Goal: Task Accomplishment & Management: Use online tool/utility

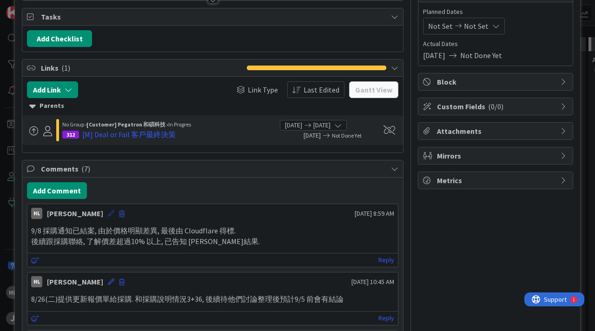
click at [108, 214] on icon at bounding box center [111, 213] width 7 height 7
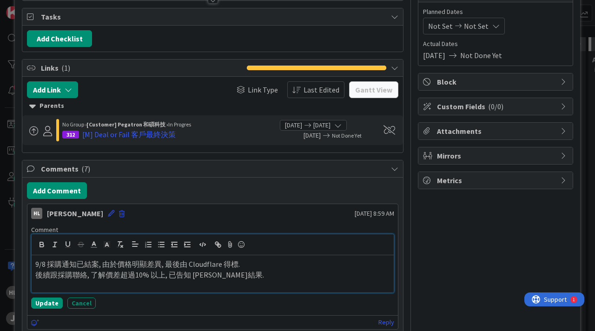
click at [60, 264] on p "9/8 採購通知已結案, 由於價格明顯差異, 最後由 Cloudflare 得標." at bounding box center [212, 264] width 355 height 11
click at [278, 265] on p "9/8 採購Drics通知已結案, 由於價格明顯差異, 最後由 Cloudflare 得標." at bounding box center [212, 264] width 355 height 11
click at [318, 261] on p "9/8 採購Drics通知已結案, 由於價格明顯差異, 最後由 Cloudflare 得標. (月費未稅 $82,154" at bounding box center [212, 264] width 355 height 11
click at [260, 267] on p "9/8 採購Drics通知已結案, 由於價格明顯差異, 最後由 Cloudflare 得標. (月費未稅 $82,154)" at bounding box center [212, 264] width 355 height 11
click at [279, 267] on p "9/8 採購Drics通知已結案, 由於價格明顯差異, 最後由 Cloudflare 得標. (我們的月費未稅 $82,154)" at bounding box center [212, 264] width 355 height 11
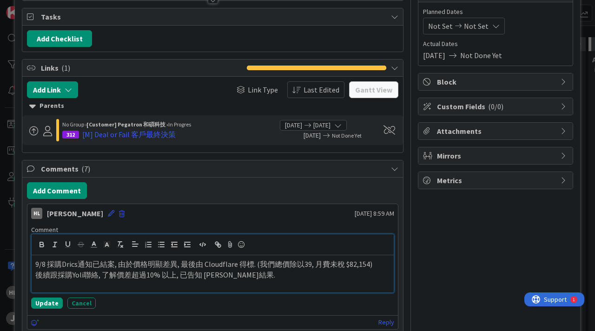
click at [309, 264] on p "9/8 採購Drics通知已結案, 由於價格明顯差異, 最後由 Cloudflare 得標. (我們總價除以39, 月費未稅 $82,154)" at bounding box center [212, 264] width 355 height 11
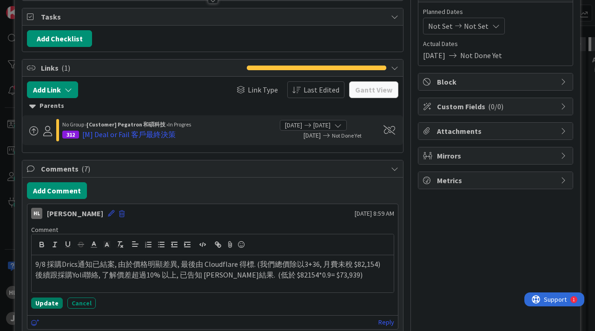
click at [48, 302] on button "Update" at bounding box center [47, 303] width 32 height 11
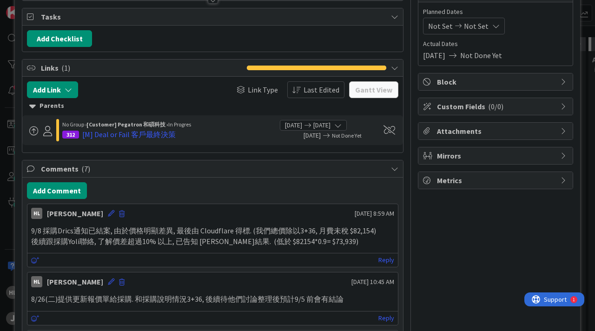
click at [236, 242] on p "後續跟採購Yoli聯絡, 了解價差超過10% 以上, 已告知 [PERSON_NAME]結果. (低於 $82154*0.9= $73,939)" at bounding box center [212, 241] width 363 height 11
click at [237, 239] on p "後續跟採購Yoli聯絡, 了解價差超過10% 以上, 已告知 [PERSON_NAME]結果. (低於 $82154*0.9= $73,939)" at bounding box center [212, 241] width 363 height 11
click at [108, 212] on icon at bounding box center [111, 213] width 7 height 7
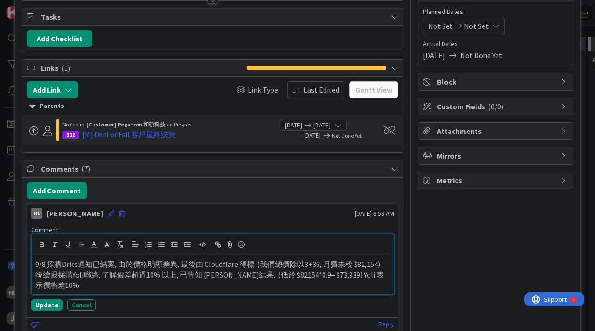
click at [375, 276] on p "後續跟採購Yoli聯絡, 了解價差超過10% 以上, 已告知 [PERSON_NAME]結果. (低於 $82154*0.9= $73,939) Yoli 表…" at bounding box center [212, 280] width 355 height 21
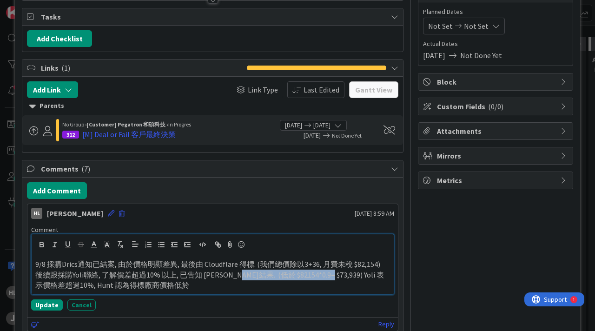
drag, startPoint x: 238, startPoint y: 274, endPoint x: 322, endPoint y: 275, distance: 84.2
click at [322, 275] on p "後續跟採購Yoli聯絡, 了解價差超過10% 以上, 已告知 [PERSON_NAME]結果. (低於 $82154*0.9= $73,939) Yoli 表…" at bounding box center [212, 280] width 355 height 21
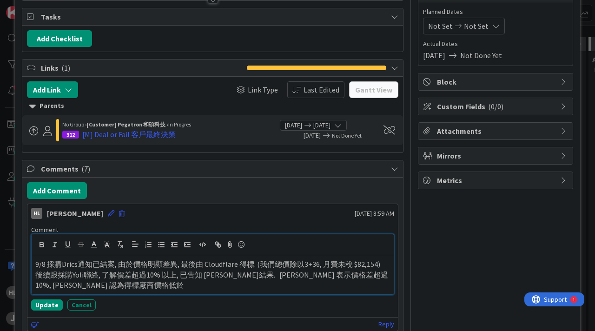
click at [258, 287] on p "後續跟採購Yoli聯絡, 了解價差超過10% 以上, 已告知 [PERSON_NAME]結果. [PERSON_NAME] 表示價格差超過10%, [PERS…" at bounding box center [212, 280] width 355 height 21
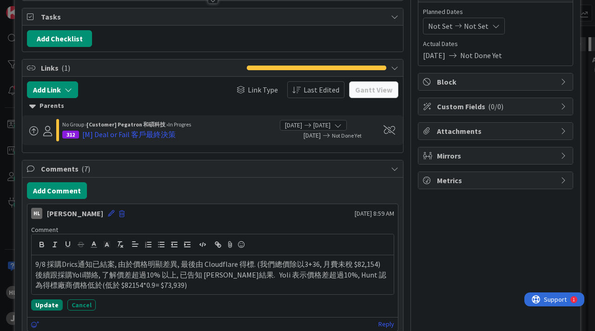
click at [44, 306] on button "Update" at bounding box center [47, 305] width 32 height 11
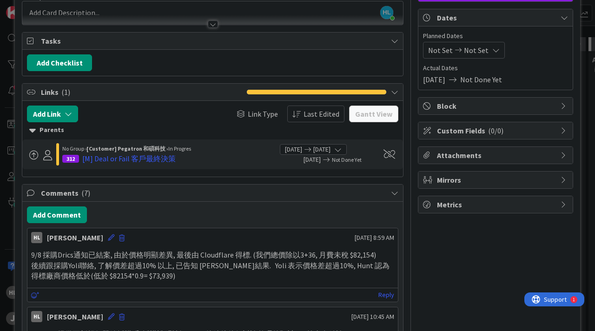
scroll to position [66, 0]
